Goal: Transaction & Acquisition: Book appointment/travel/reservation

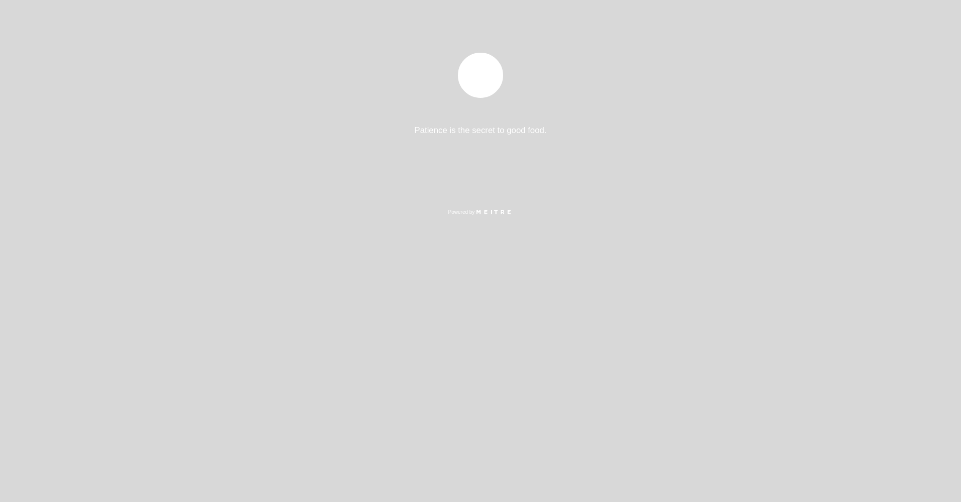
select select "es"
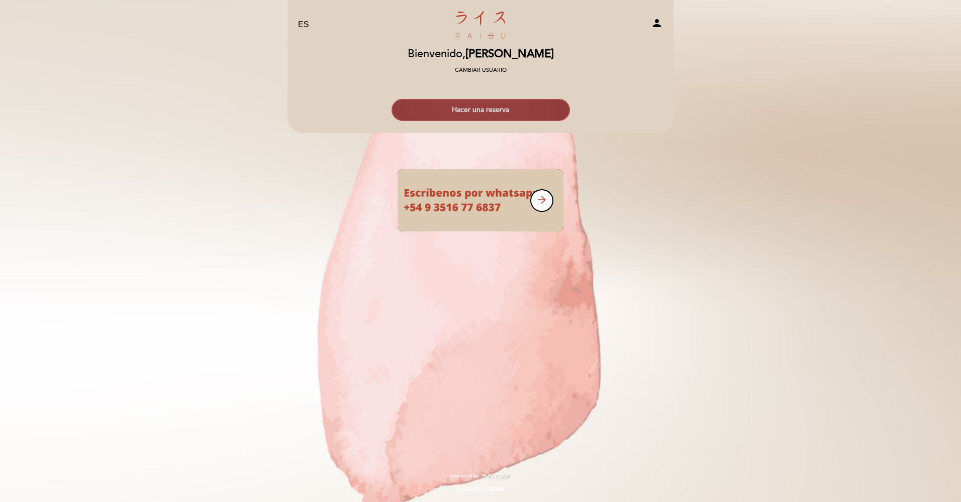
click at [485, 110] on button "Hacer una reserva" at bounding box center [480, 110] width 178 height 22
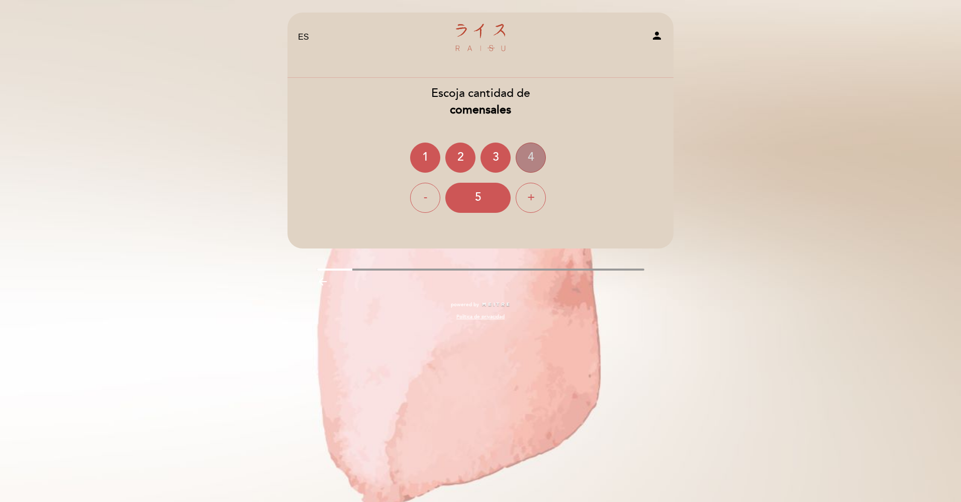
click at [527, 158] on div "4" at bounding box center [531, 158] width 30 height 30
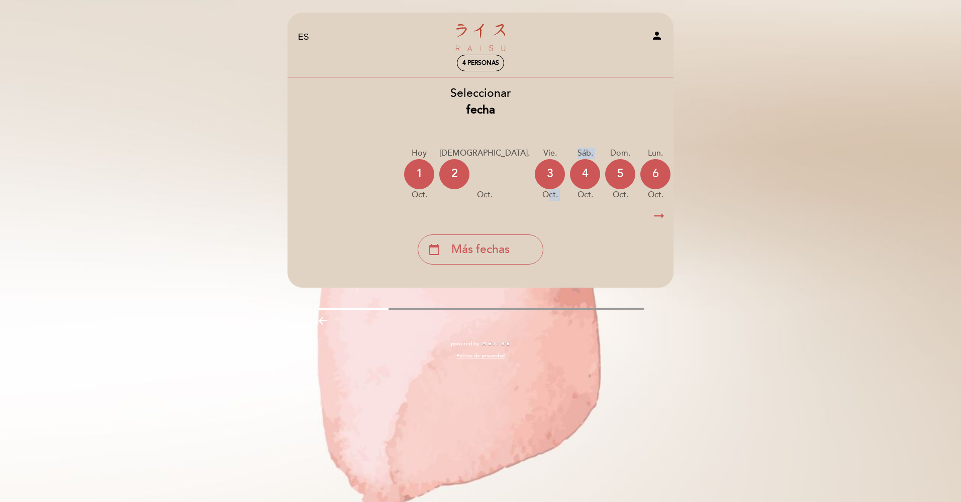
drag, startPoint x: 489, startPoint y: 203, endPoint x: 509, endPoint y: 199, distance: 19.3
click at [509, 199] on div "[DATE] [DATE] [DATE] [DATE] [DATE] [DATE] [DATE] [DATE] [DATE] jue. oct." at bounding box center [480, 174] width 387 height 63
click at [658, 218] on icon "arrow_right_alt" at bounding box center [658, 217] width 15 height 22
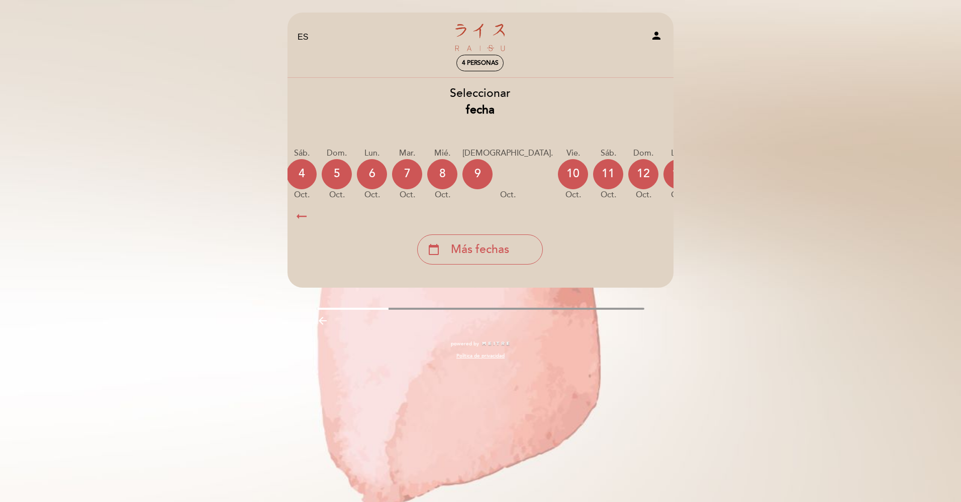
scroll to position [0, 293]
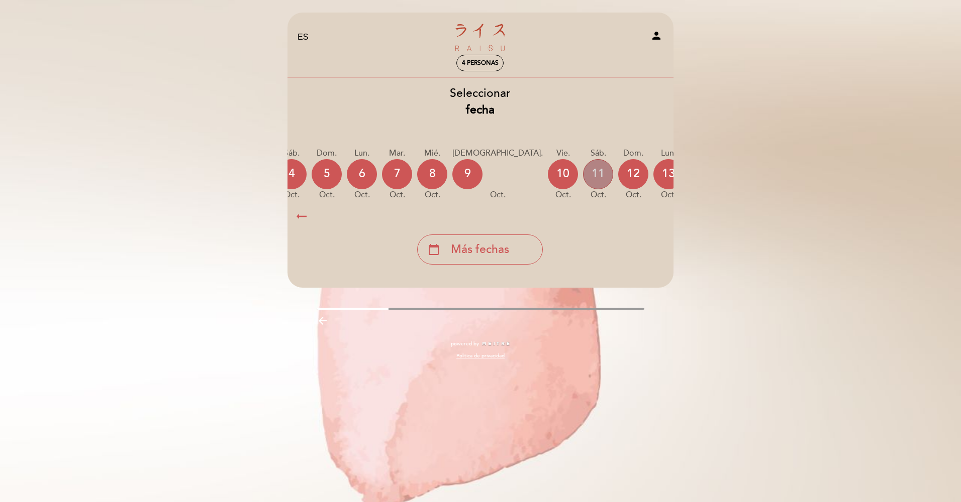
click at [583, 175] on div "11" at bounding box center [598, 174] width 30 height 30
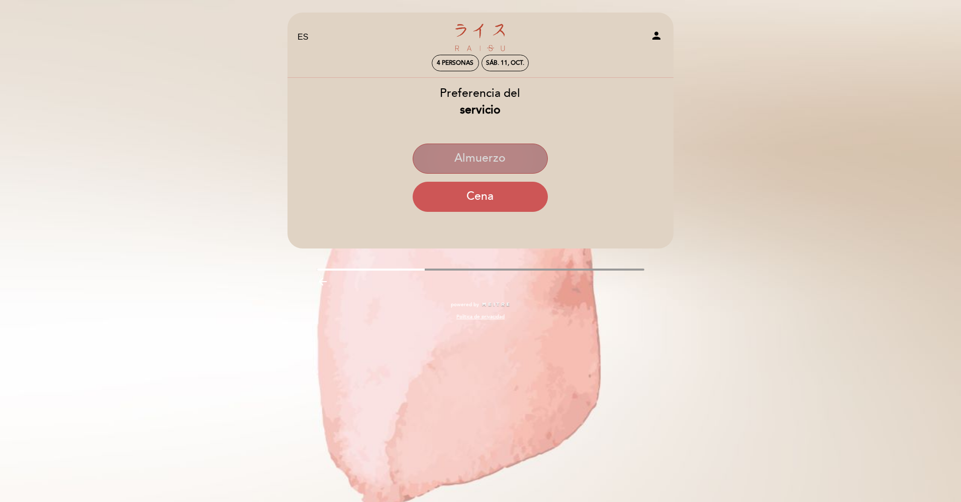
click at [484, 162] on button "Almuerzo" at bounding box center [480, 159] width 135 height 30
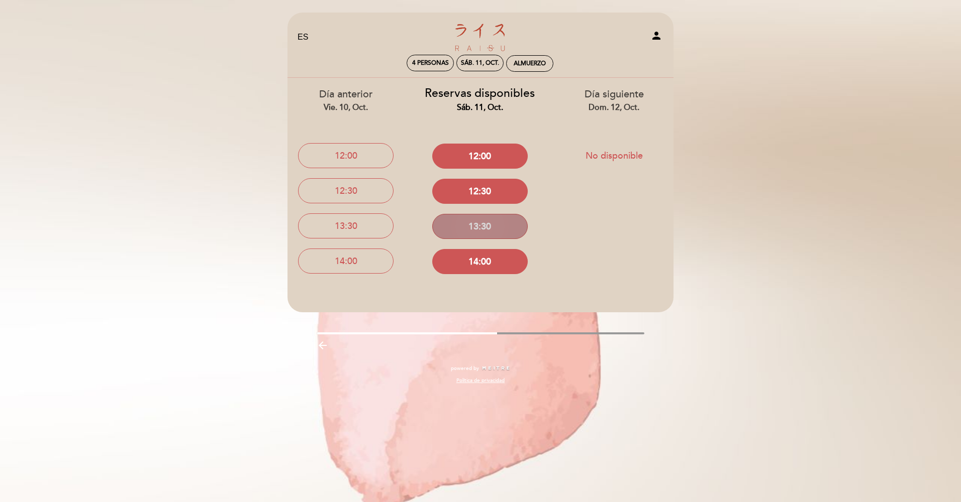
click at [481, 231] on button "13:30" at bounding box center [479, 226] width 95 height 25
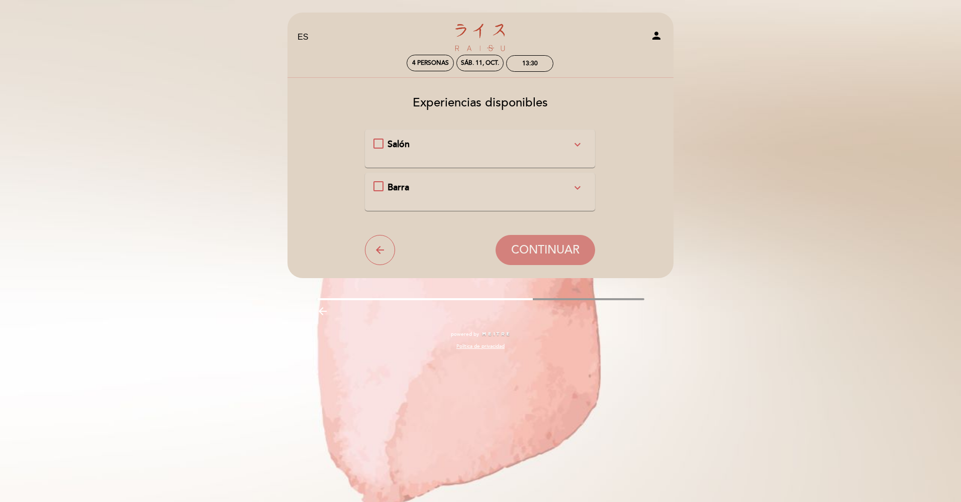
click at [449, 151] on div "Salón expand_more" at bounding box center [479, 144] width 184 height 13
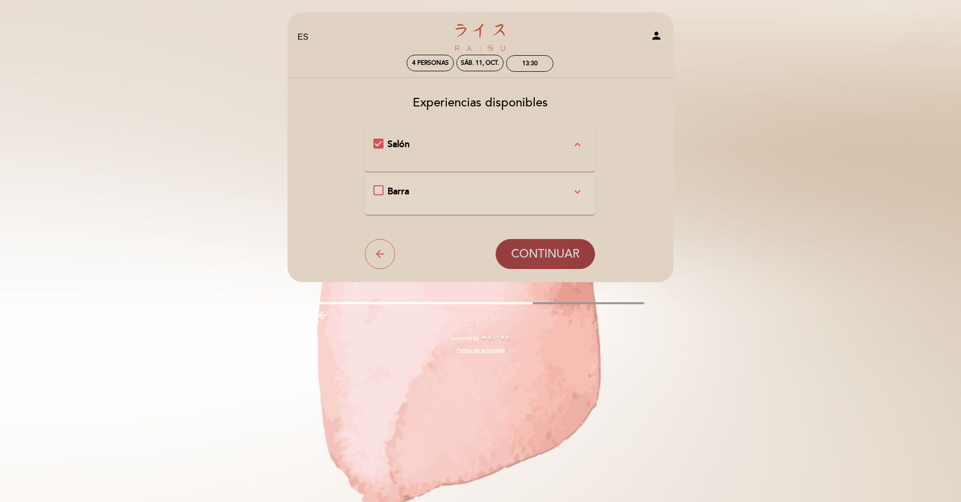
click at [560, 250] on span "CONTINUAR" at bounding box center [545, 254] width 68 height 14
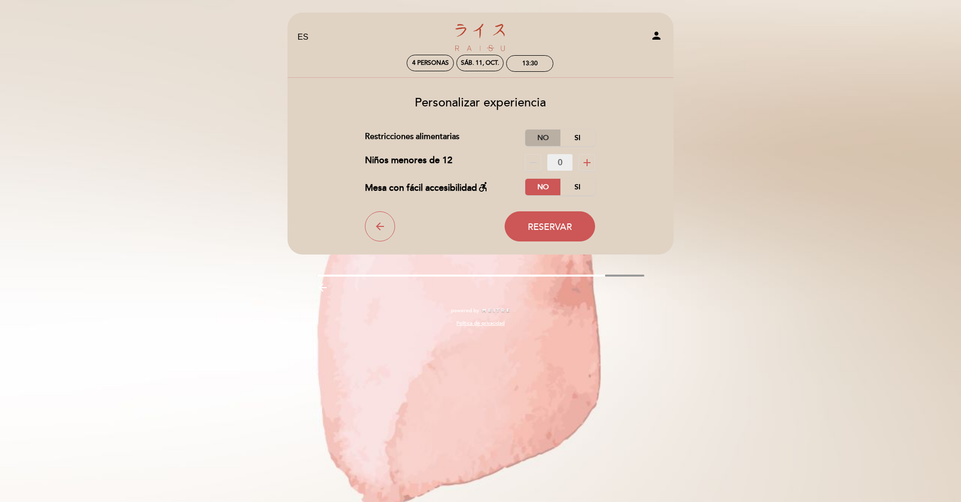
click at [535, 140] on label "No" at bounding box center [542, 138] width 35 height 17
click at [549, 228] on span "Reservar" at bounding box center [550, 227] width 44 height 11
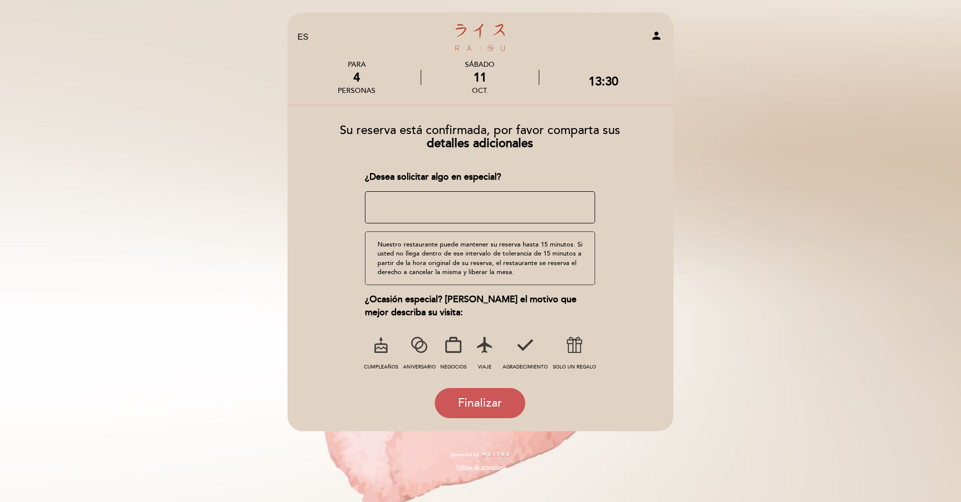
click at [657, 36] on icon "person" at bounding box center [656, 36] width 12 height 12
select select "es"
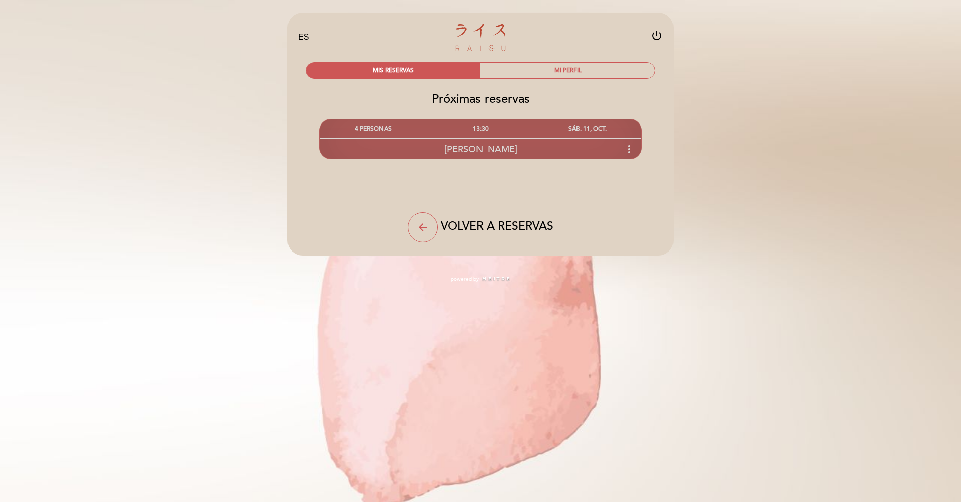
click at [627, 151] on icon "more_vert" at bounding box center [629, 149] width 12 height 12
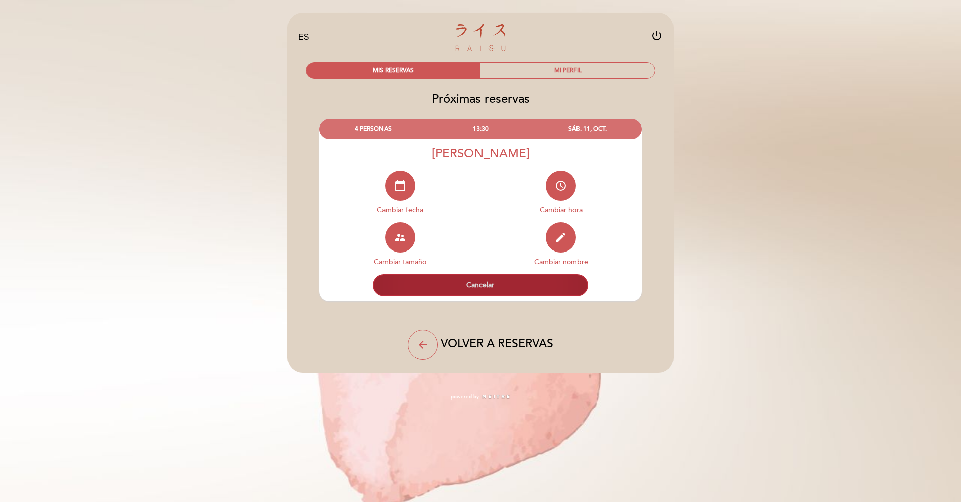
click at [471, 283] on button "Cancelar" at bounding box center [480, 285] width 215 height 22
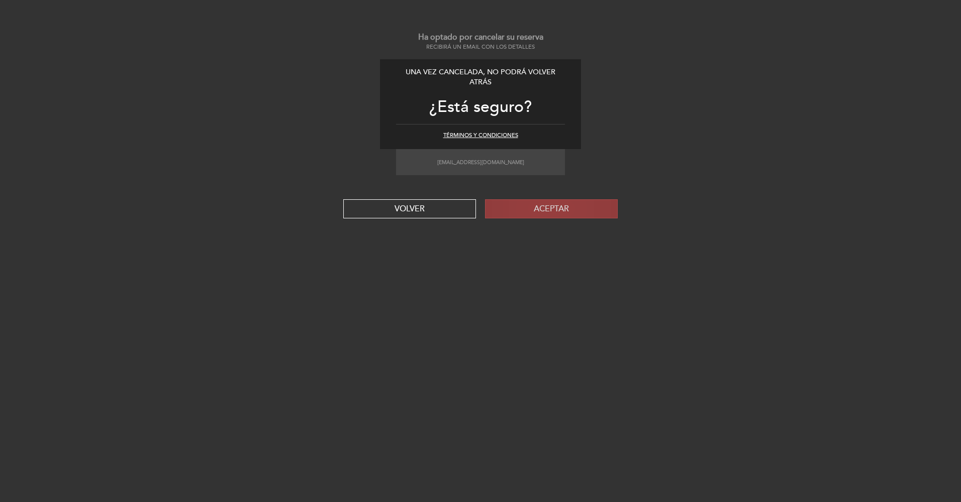
click at [515, 210] on button "Aceptar" at bounding box center [551, 208] width 133 height 19
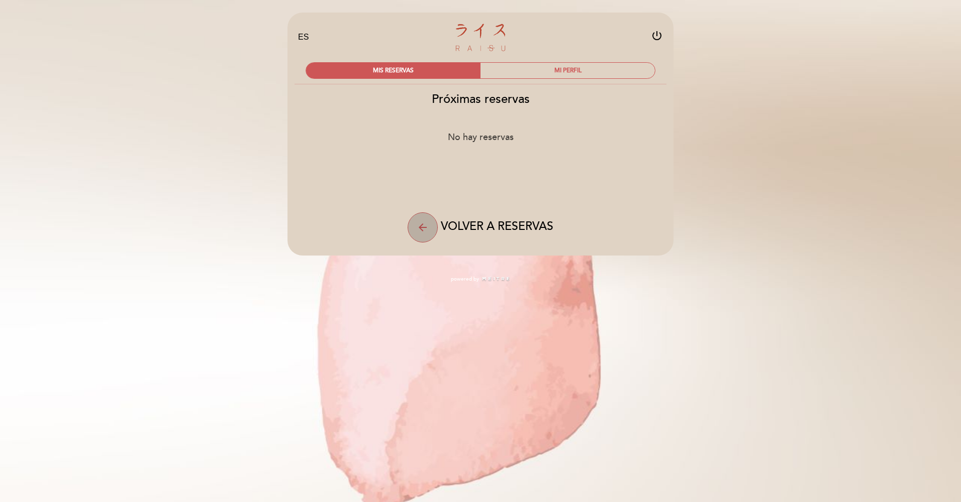
click at [413, 224] on button "arrow_back" at bounding box center [423, 228] width 30 height 30
select select "es"
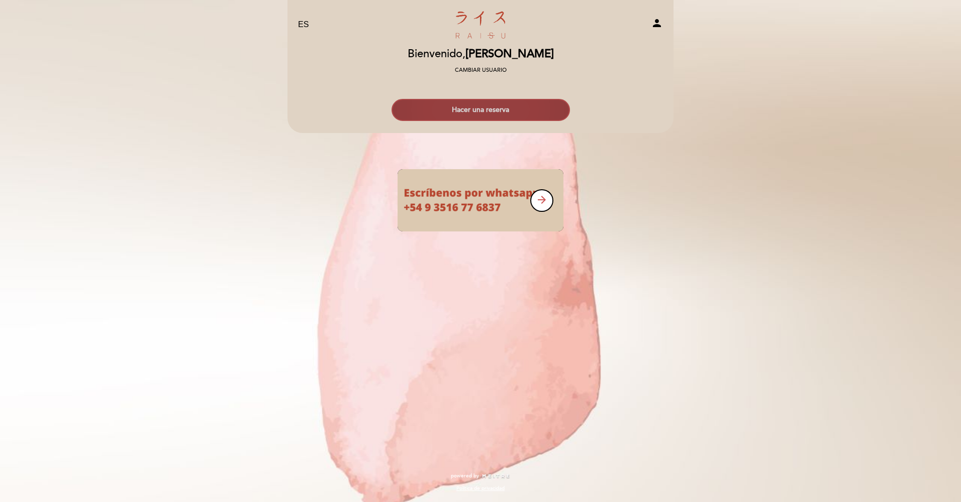
click at [432, 116] on button "Hacer una reserva" at bounding box center [480, 110] width 178 height 22
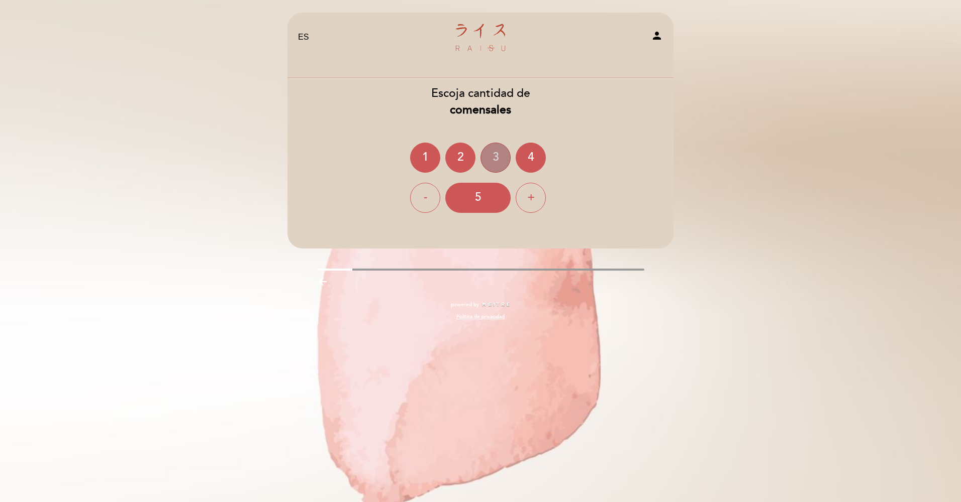
click at [485, 157] on div "3" at bounding box center [495, 158] width 30 height 30
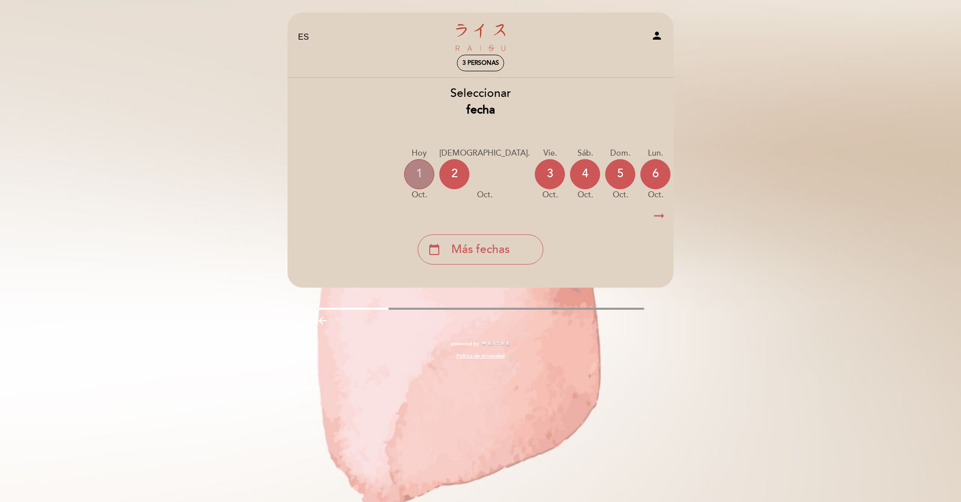
click at [427, 180] on div "1" at bounding box center [419, 174] width 30 height 30
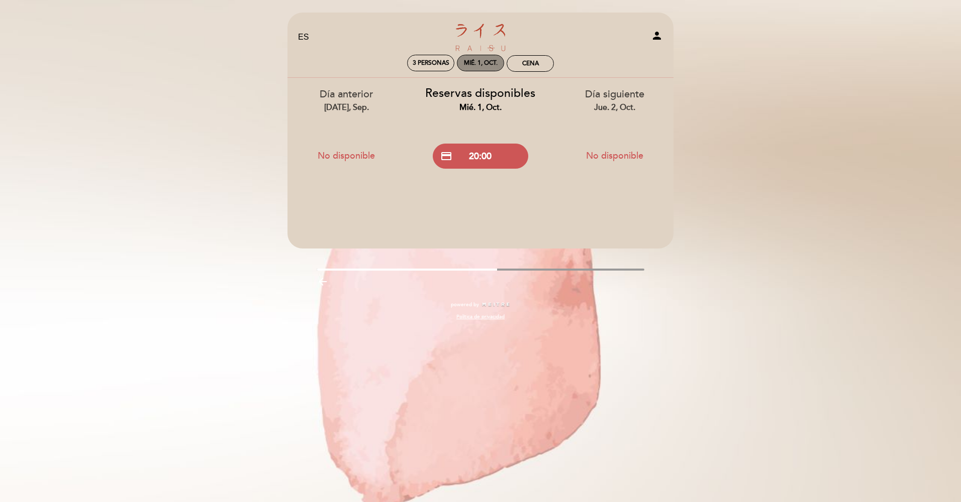
click at [487, 67] on div "mié. 1, oct." at bounding box center [480, 63] width 47 height 17
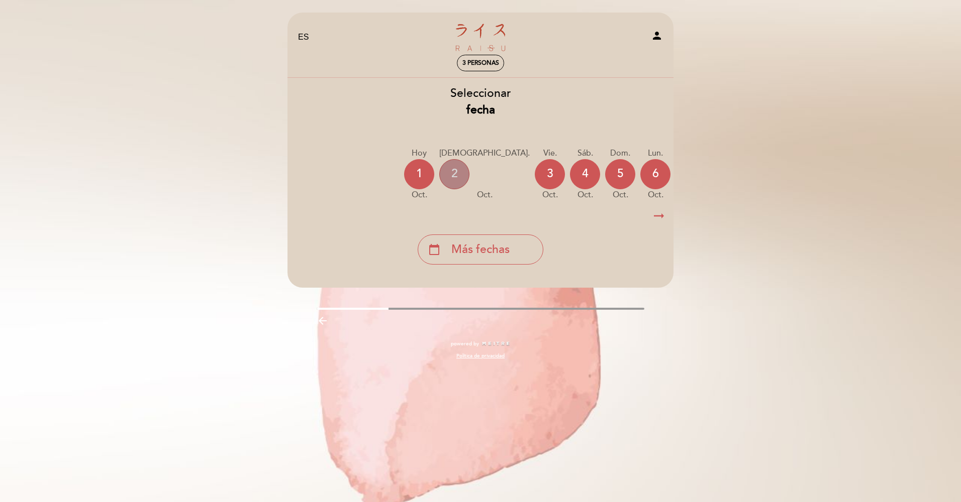
click at [464, 176] on div "2" at bounding box center [454, 174] width 30 height 30
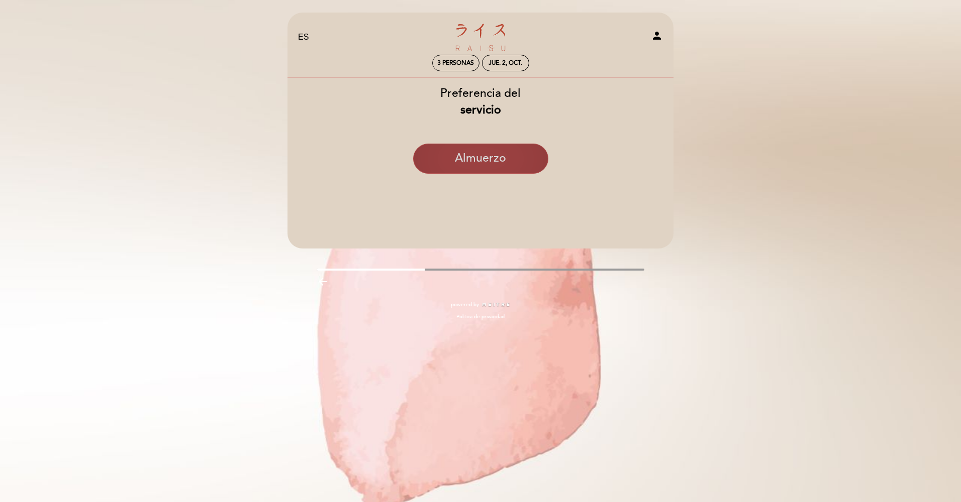
click at [466, 167] on button "Almuerzo" at bounding box center [480, 159] width 135 height 30
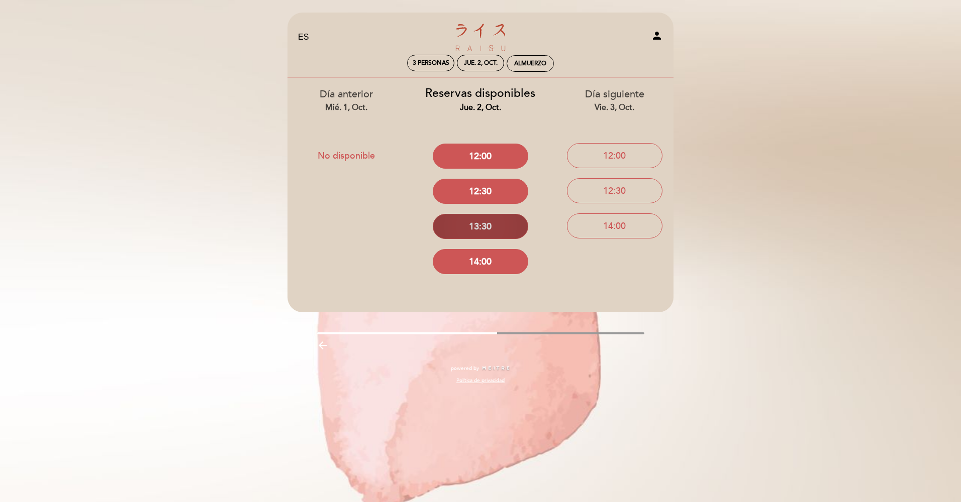
click at [482, 225] on button "13:30" at bounding box center [480, 226] width 95 height 25
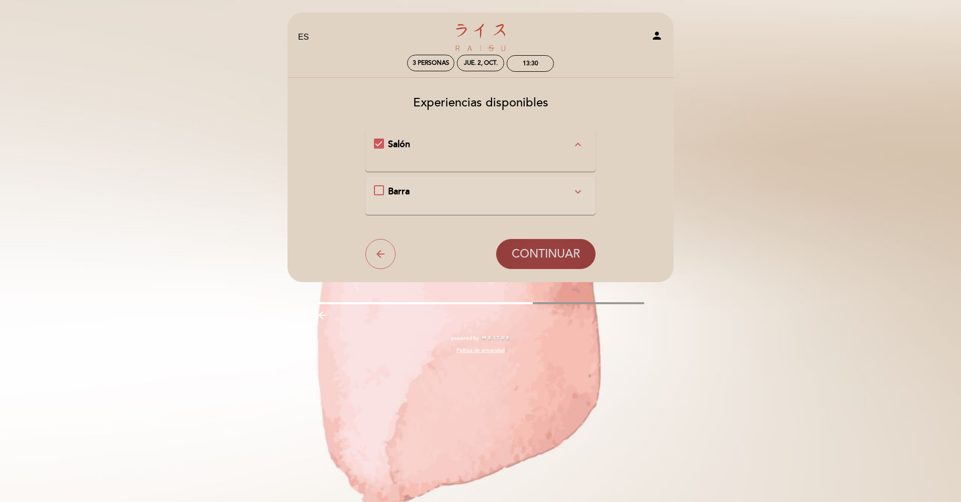
click at [525, 249] on span "CONTINUAR" at bounding box center [546, 254] width 68 height 14
